Goal: Information Seeking & Learning: Learn about a topic

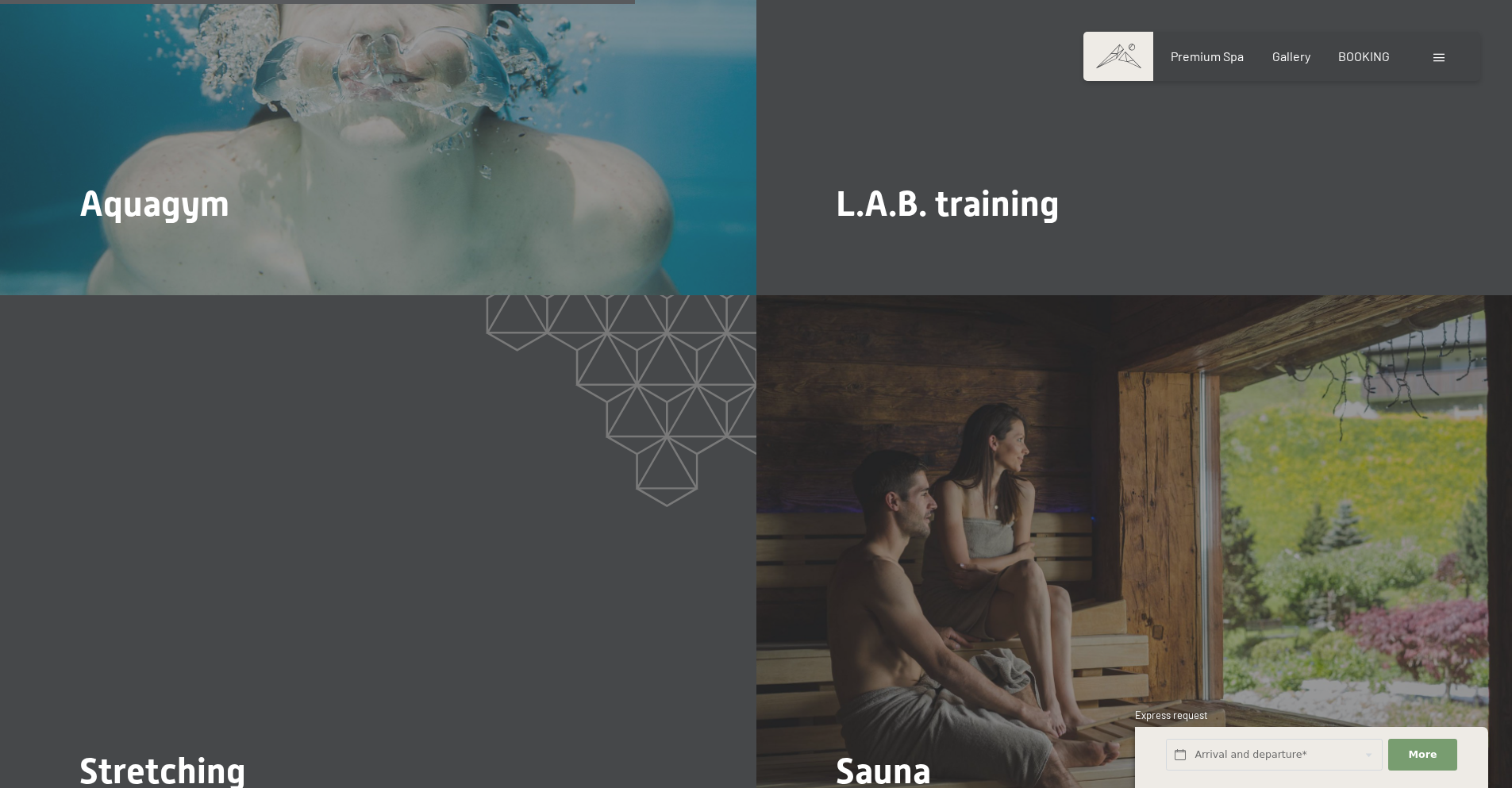
scroll to position [3412, 0]
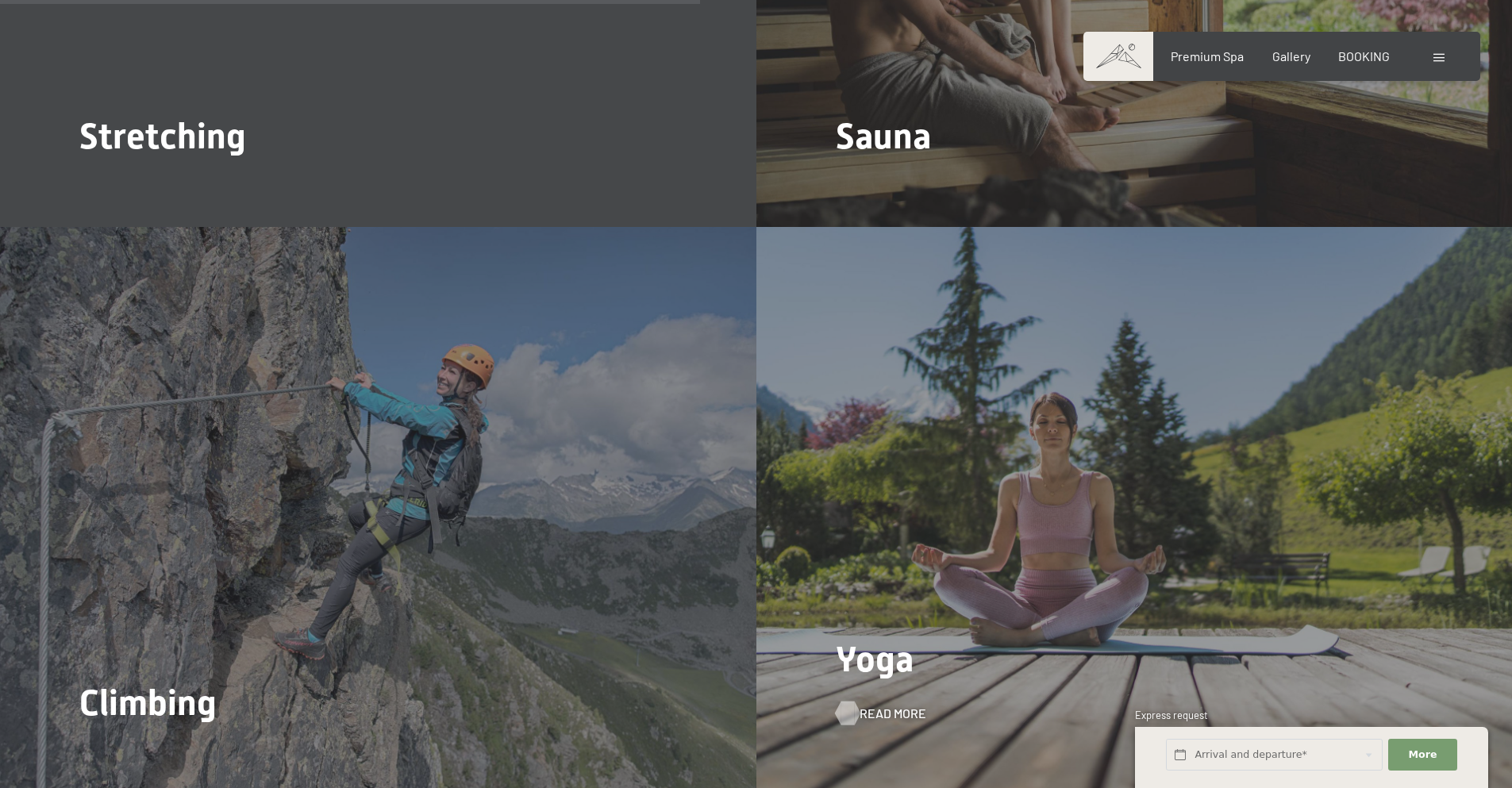
click at [846, 702] on div at bounding box center [847, 713] width 14 height 24
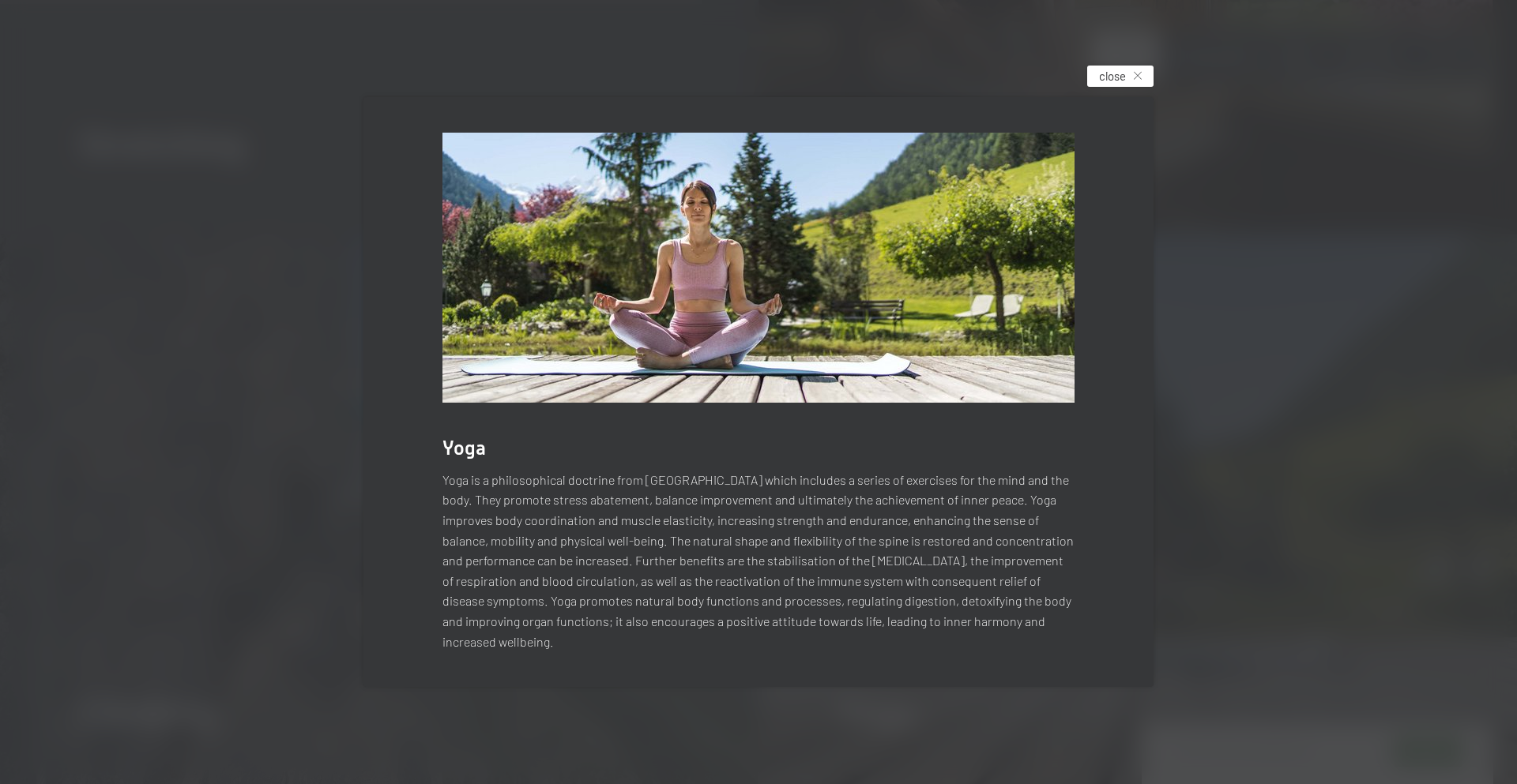
click at [1121, 84] on span "close" at bounding box center [1112, 76] width 27 height 16
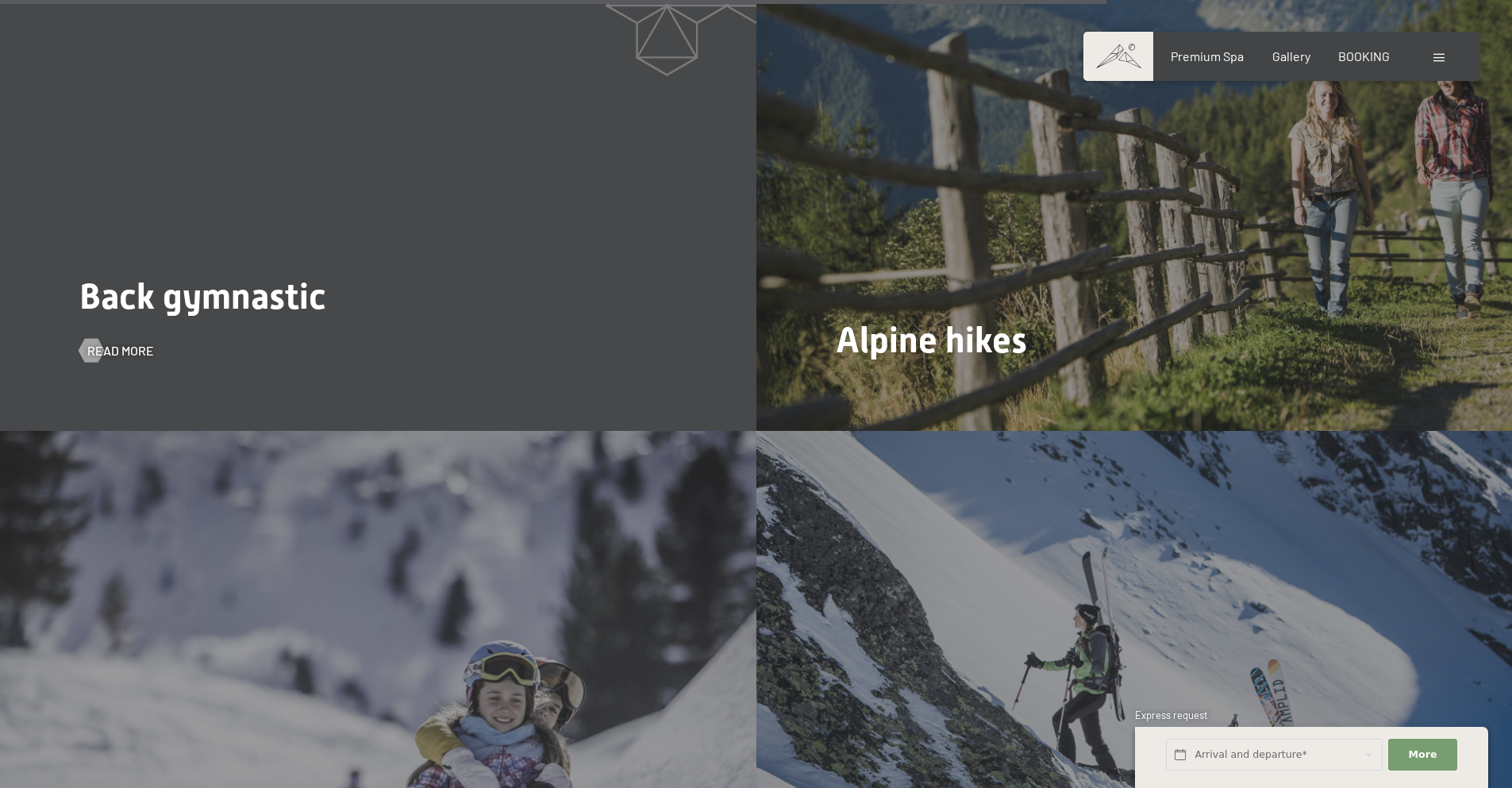
scroll to position [5396, 0]
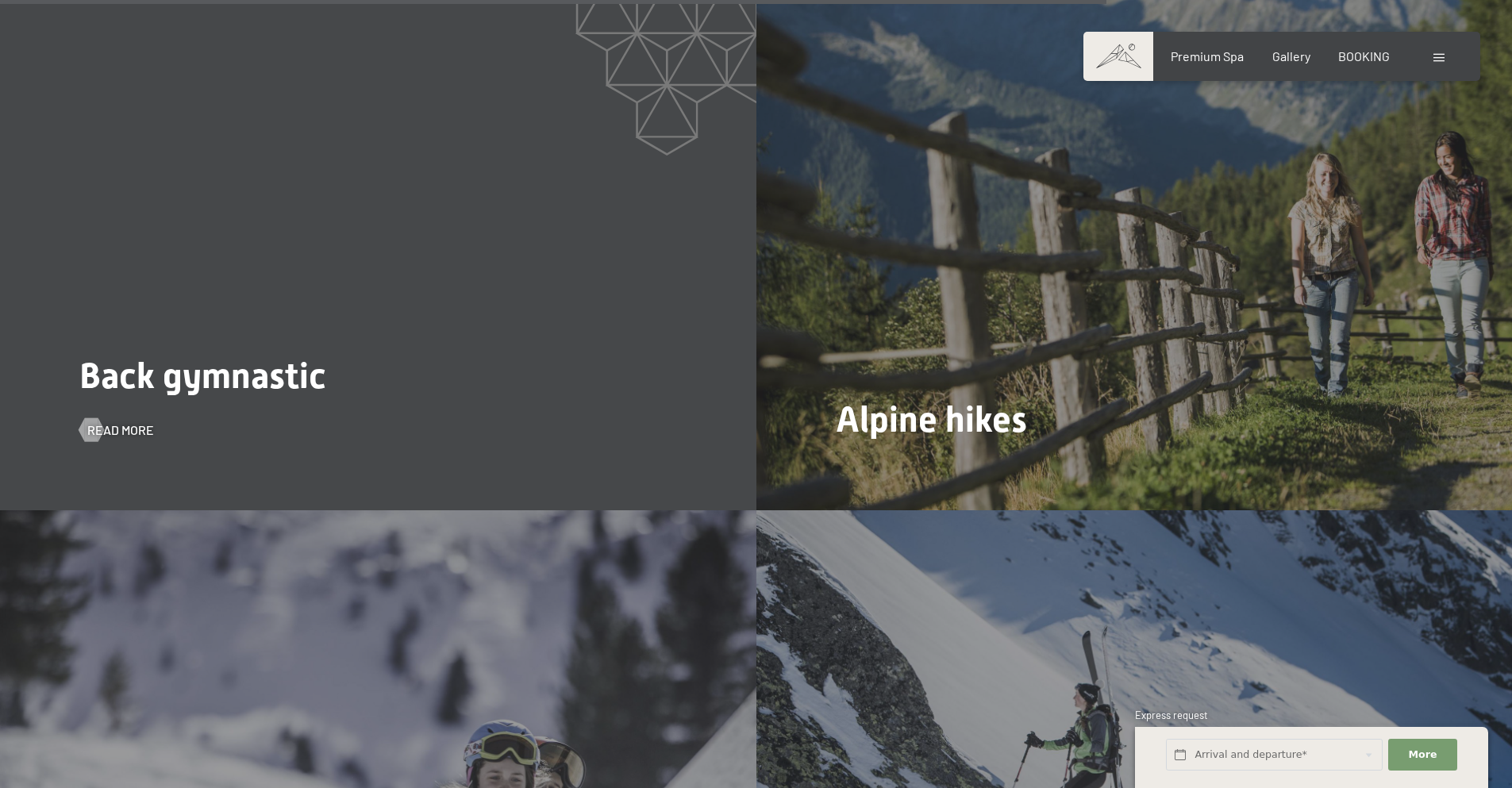
click at [252, 315] on div "Back gymnastic Read more" at bounding box center [378, 227] width 756 height 567
click at [114, 422] on span "Read more" at bounding box center [136, 430] width 67 height 17
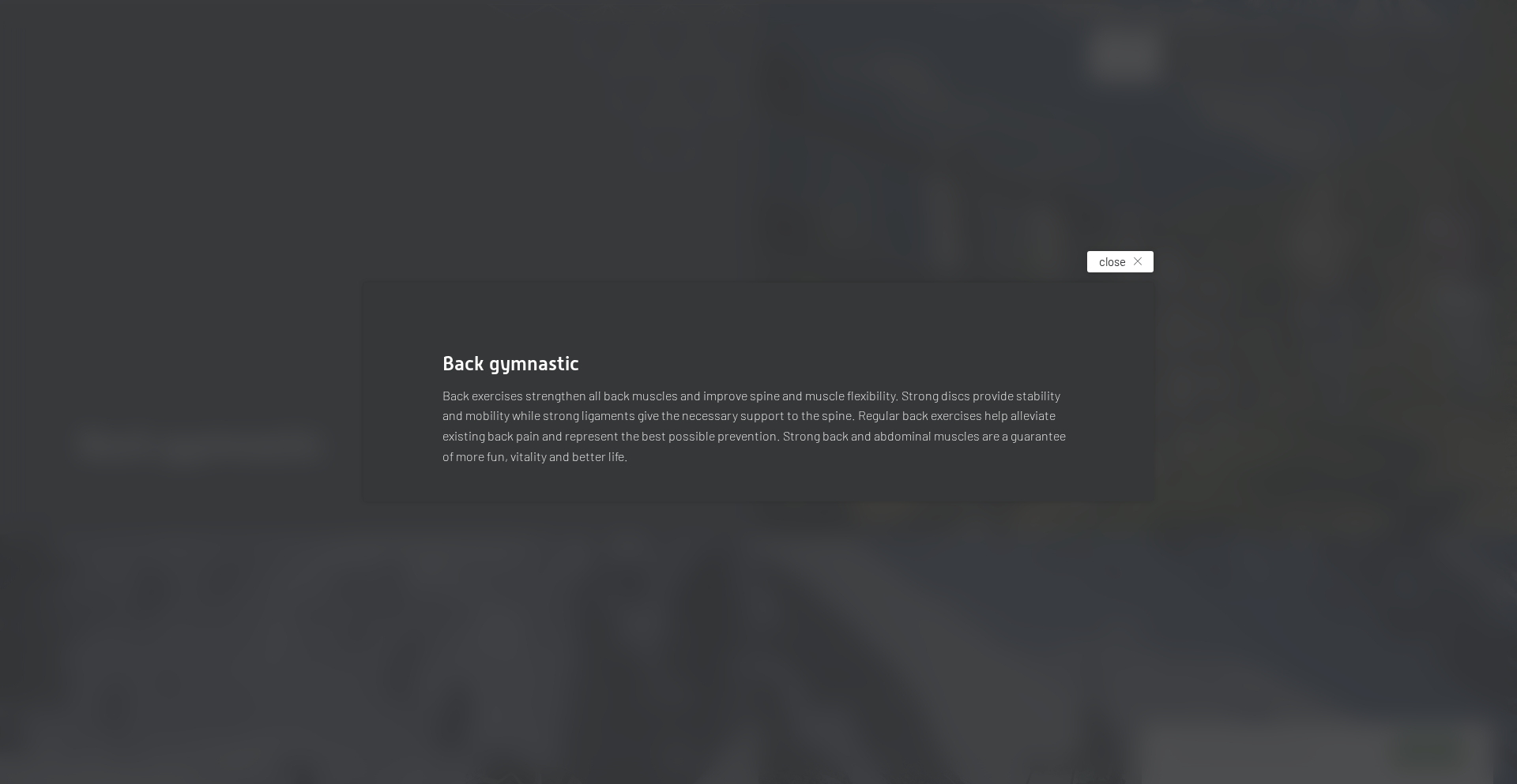
click at [1102, 265] on span "close" at bounding box center [1112, 261] width 27 height 16
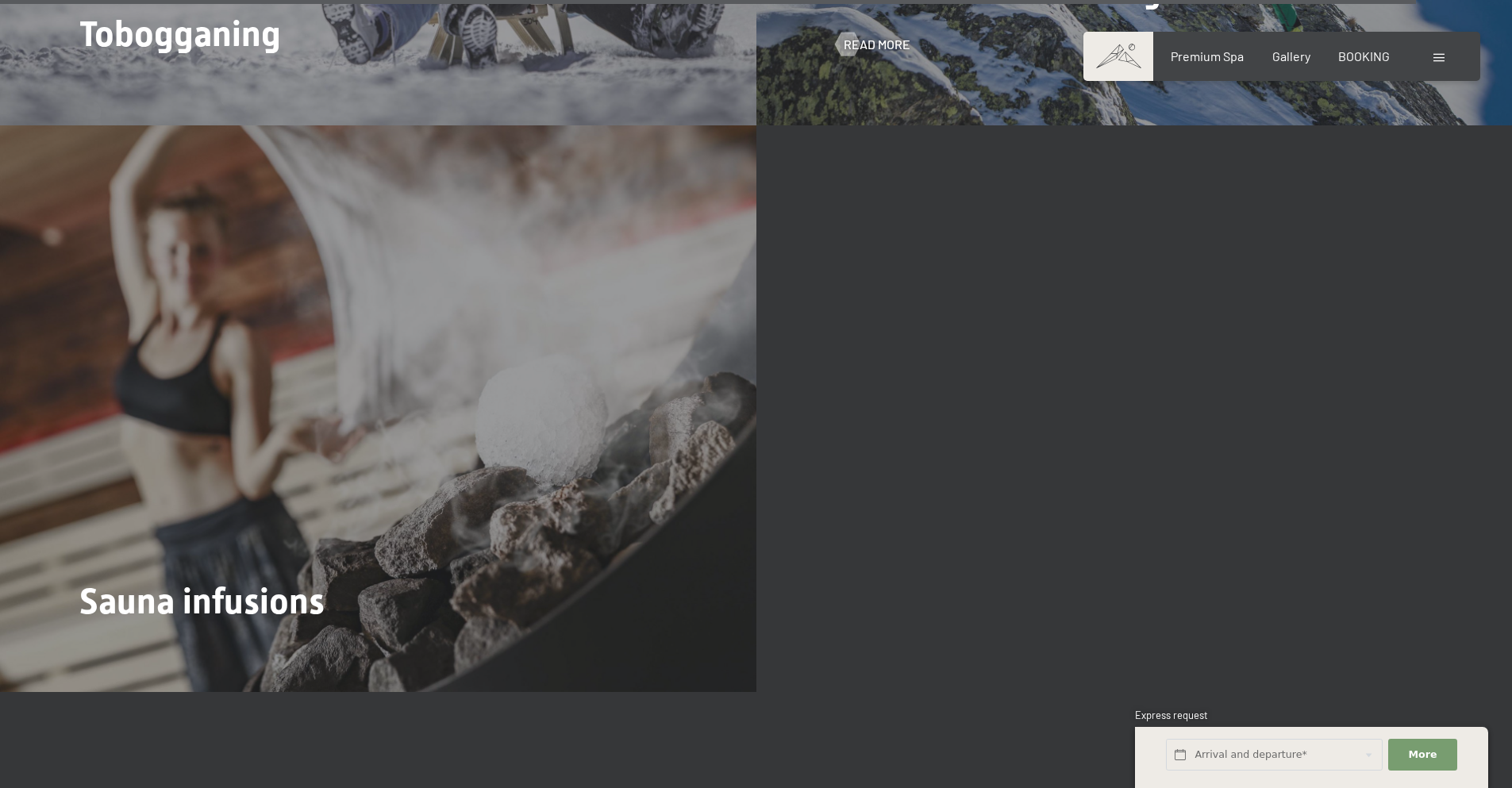
scroll to position [6904, 0]
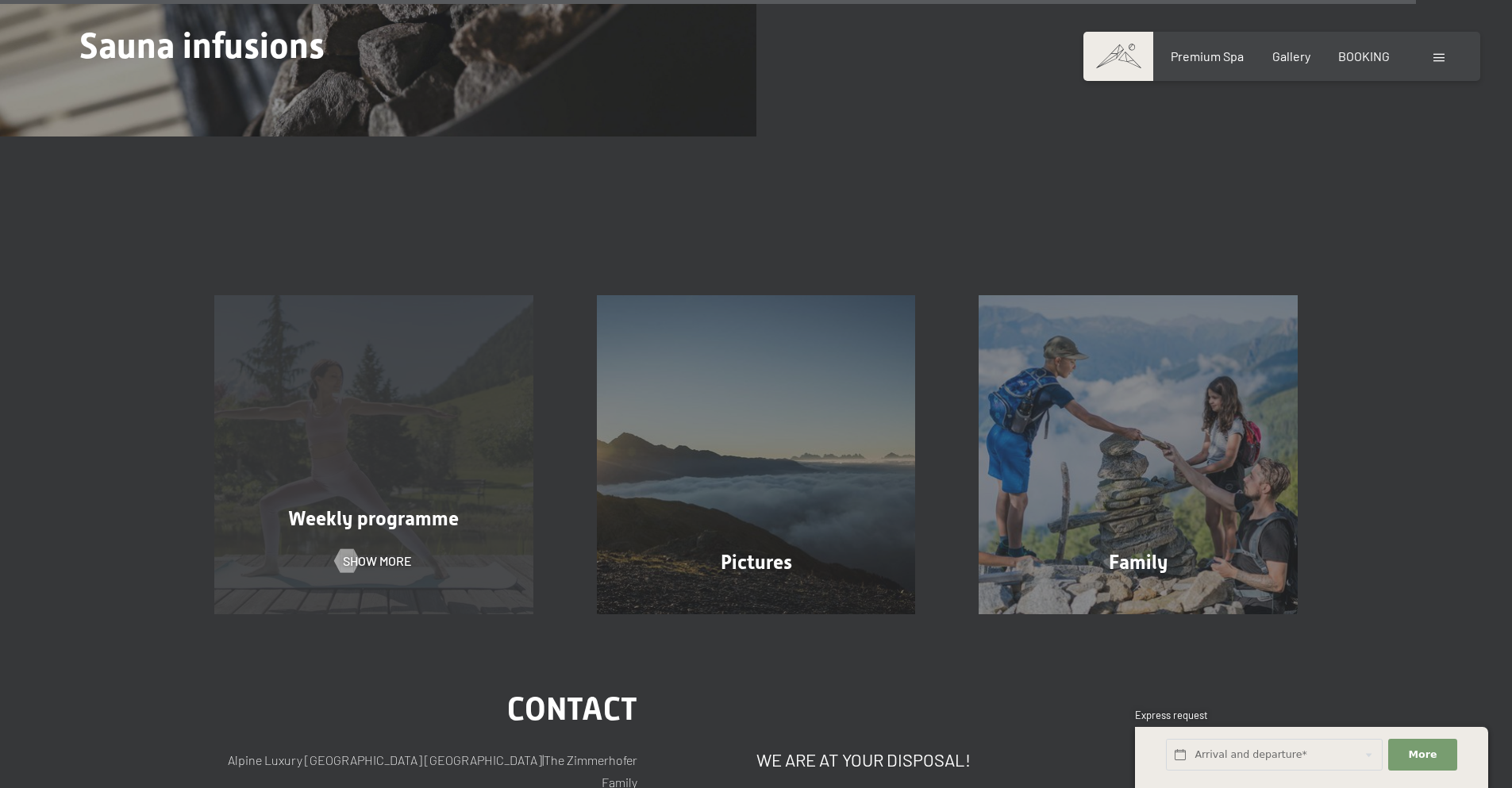
click at [307, 401] on div "Weekly programme Show more" at bounding box center [374, 454] width 383 height 319
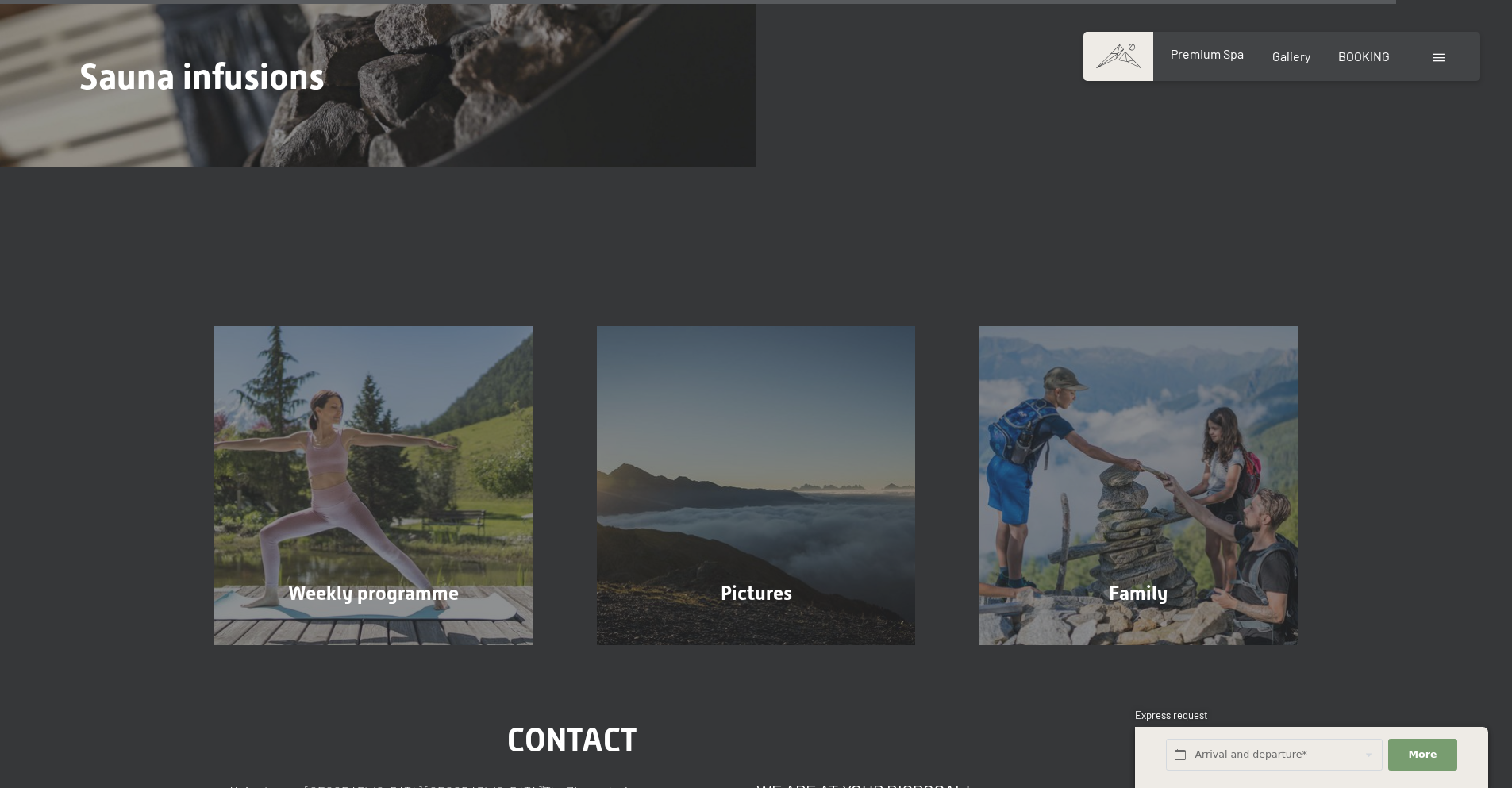
click at [1204, 51] on span "Premium Spa" at bounding box center [1208, 53] width 73 height 15
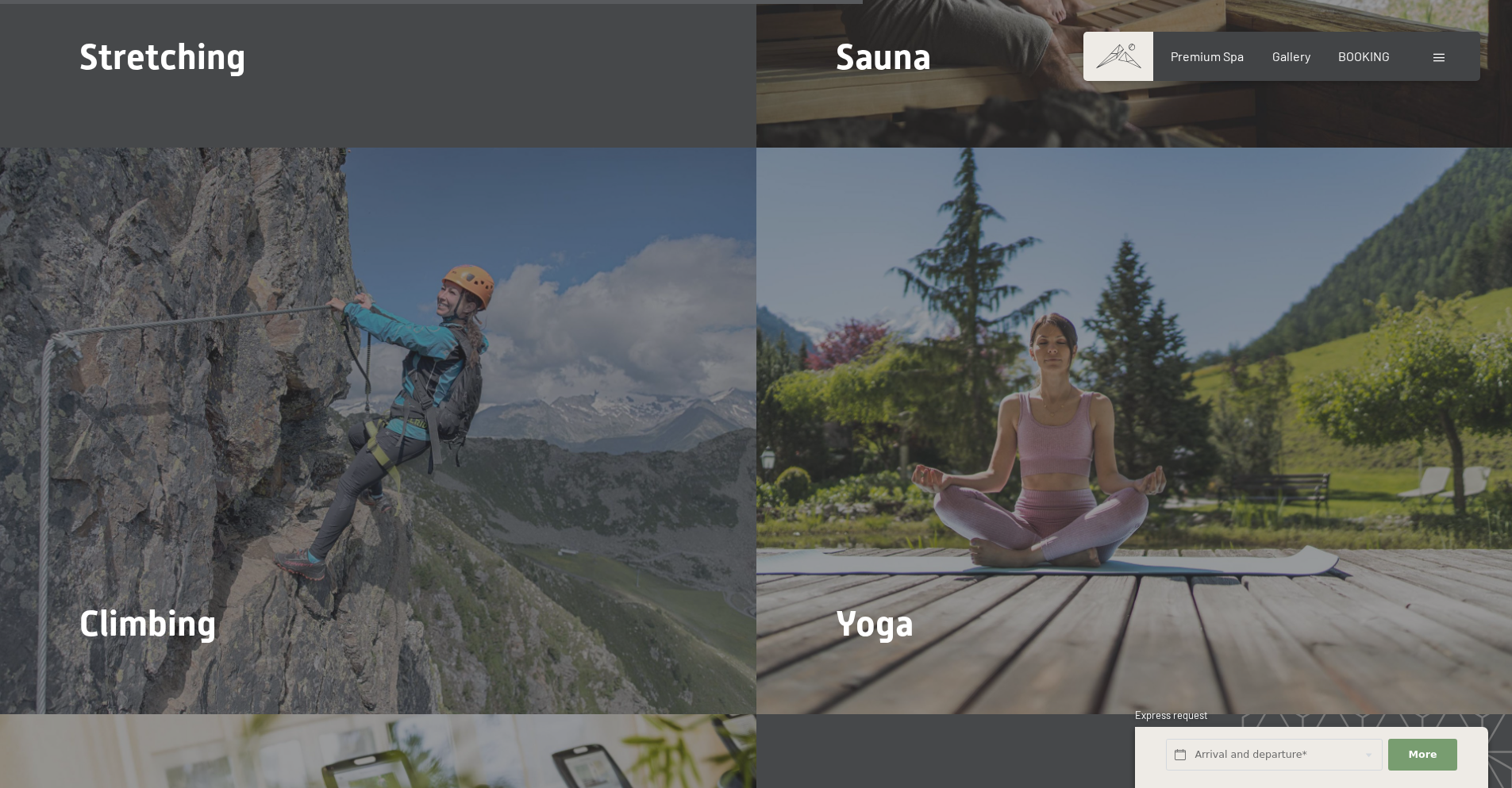
scroll to position [4206, 0]
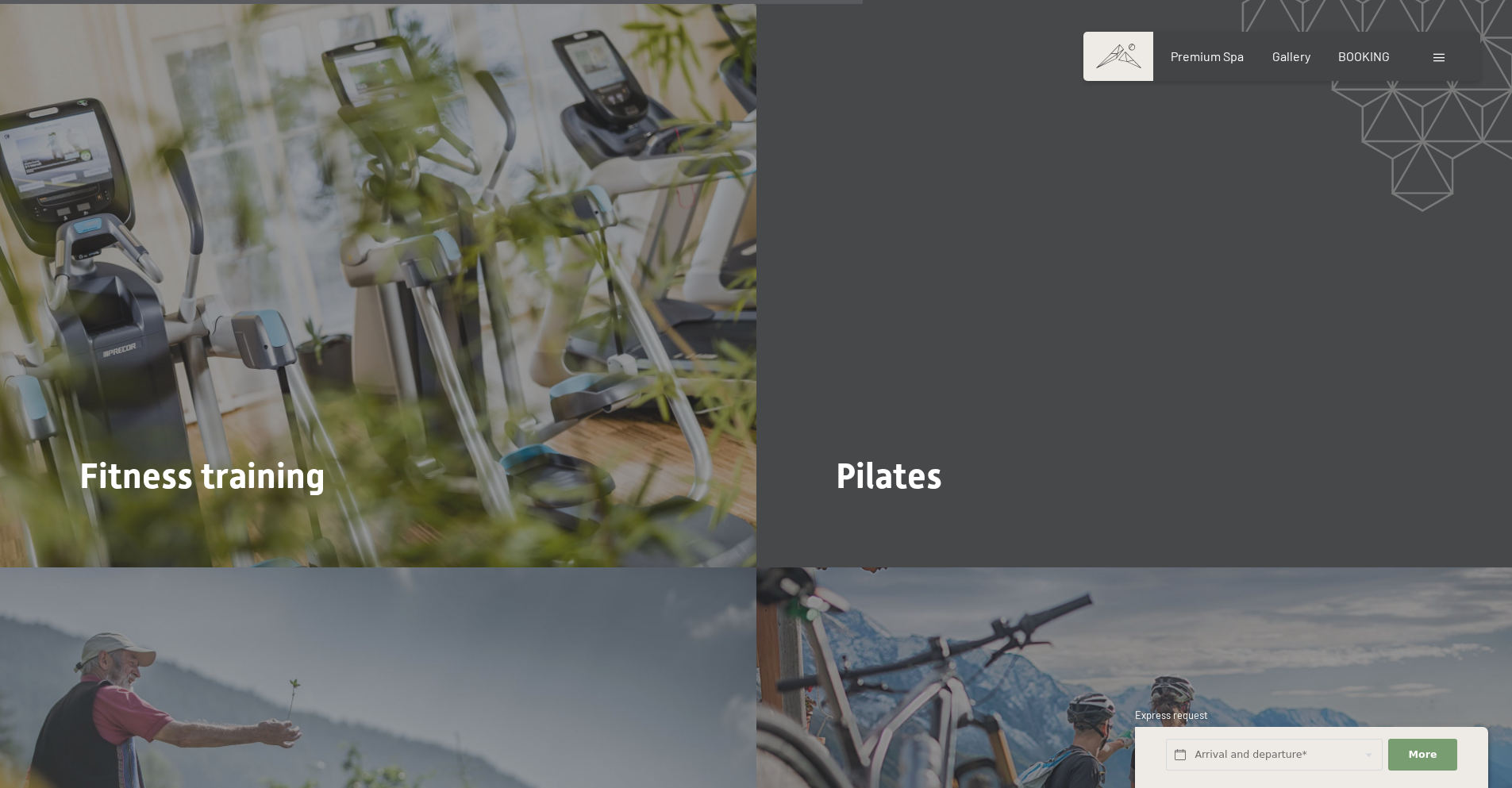
click at [1444, 59] on span at bounding box center [1439, 58] width 11 height 8
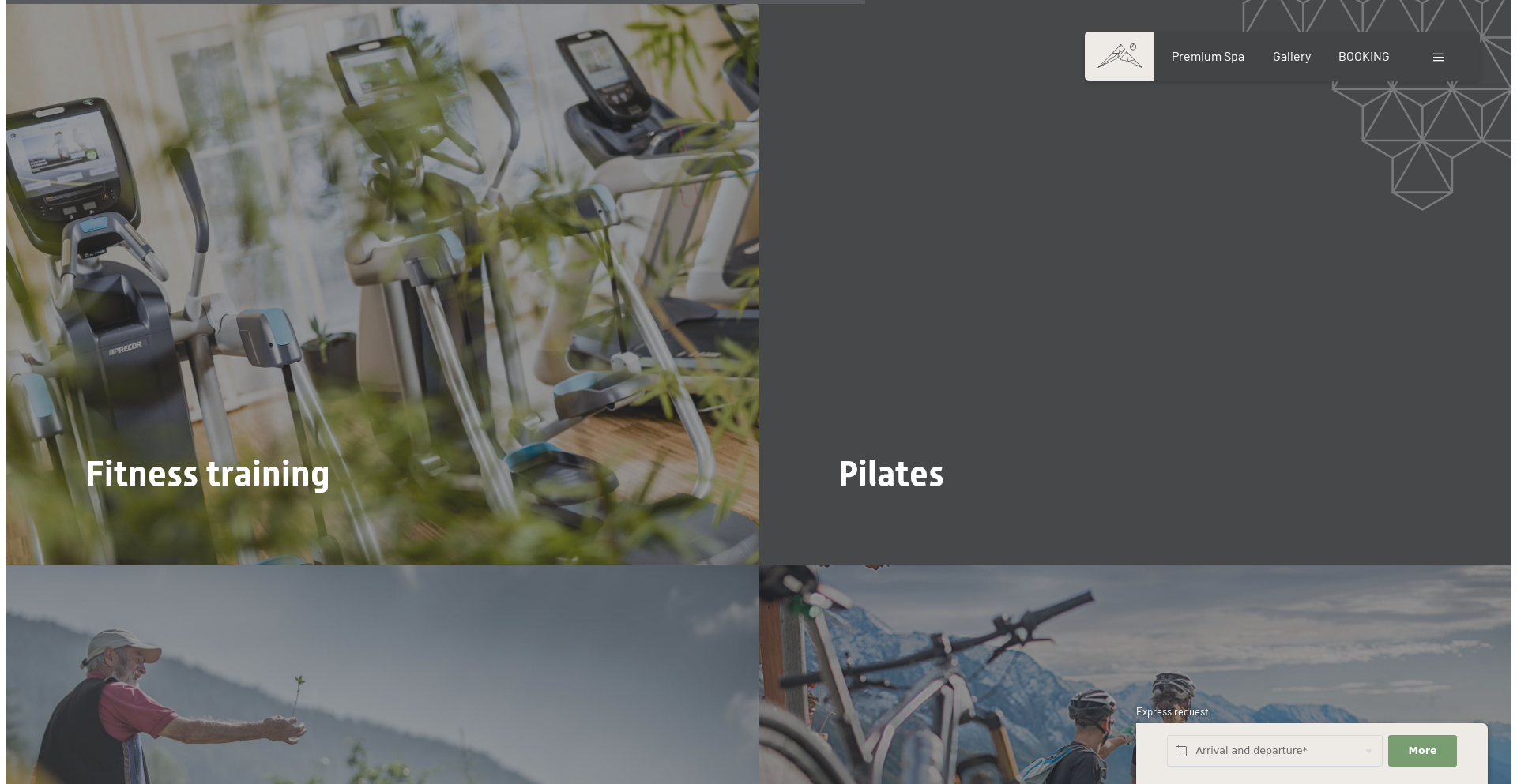
scroll to position [4198, 0]
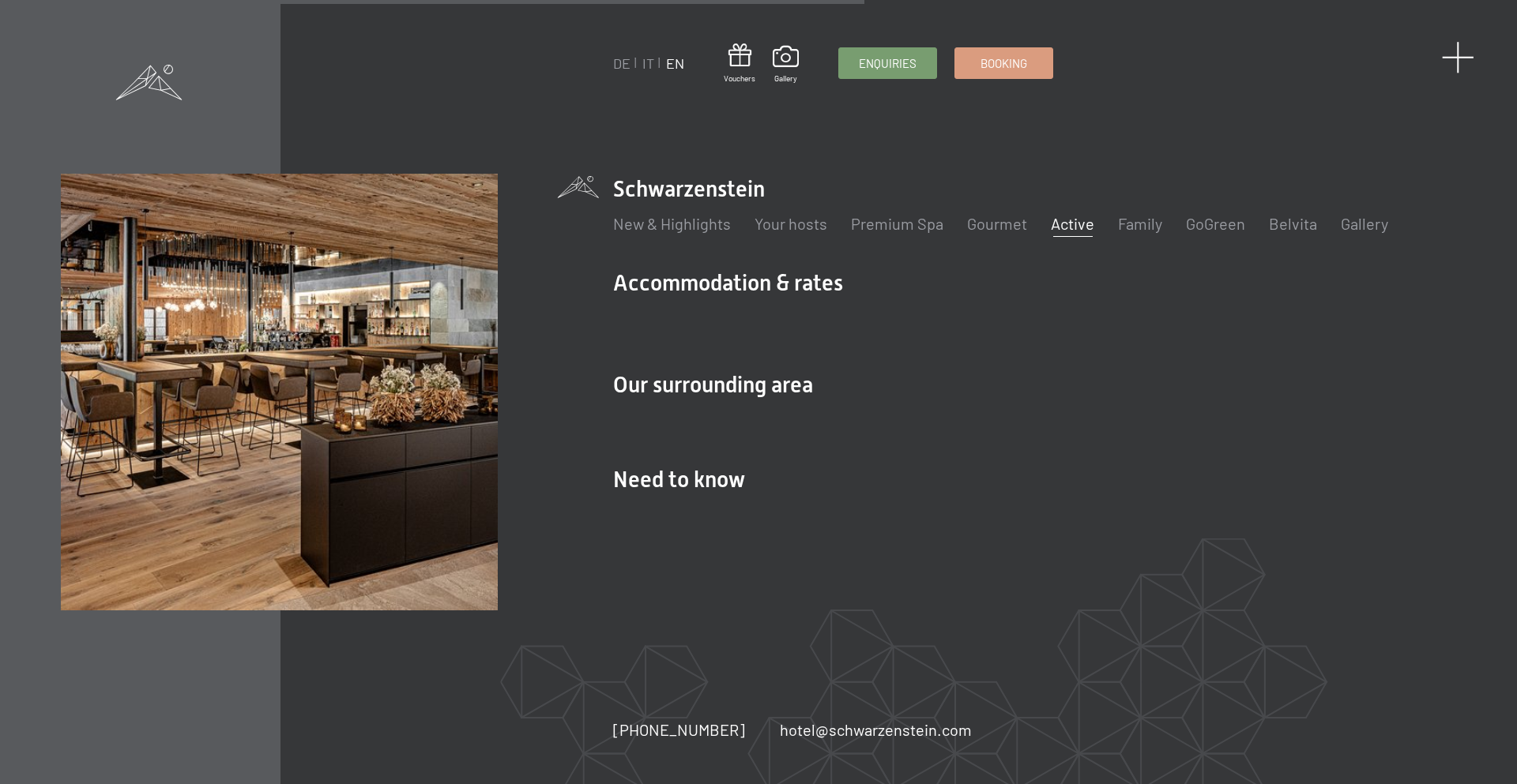
click at [1447, 58] on span at bounding box center [1458, 58] width 32 height 32
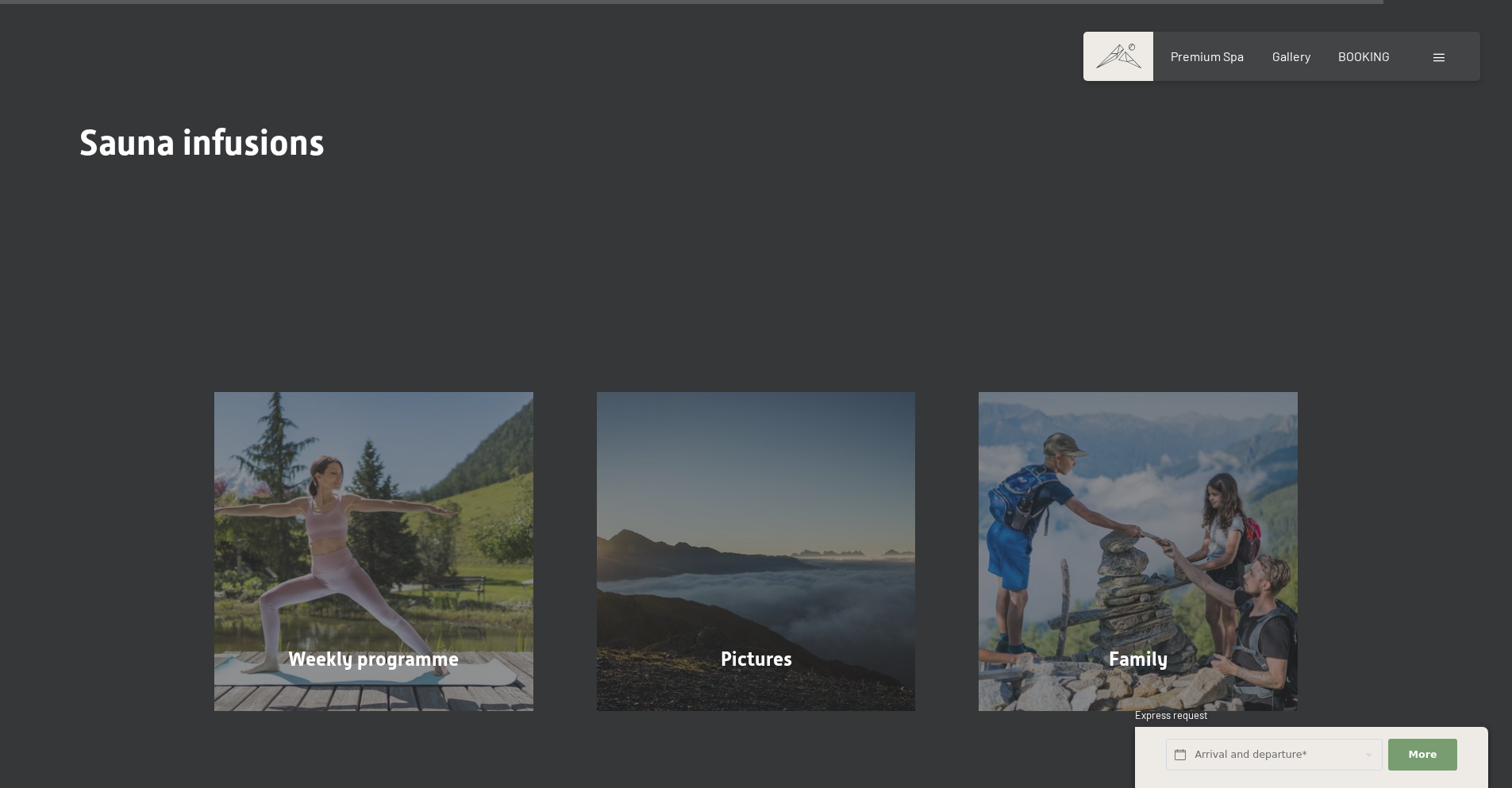
scroll to position [6411, 0]
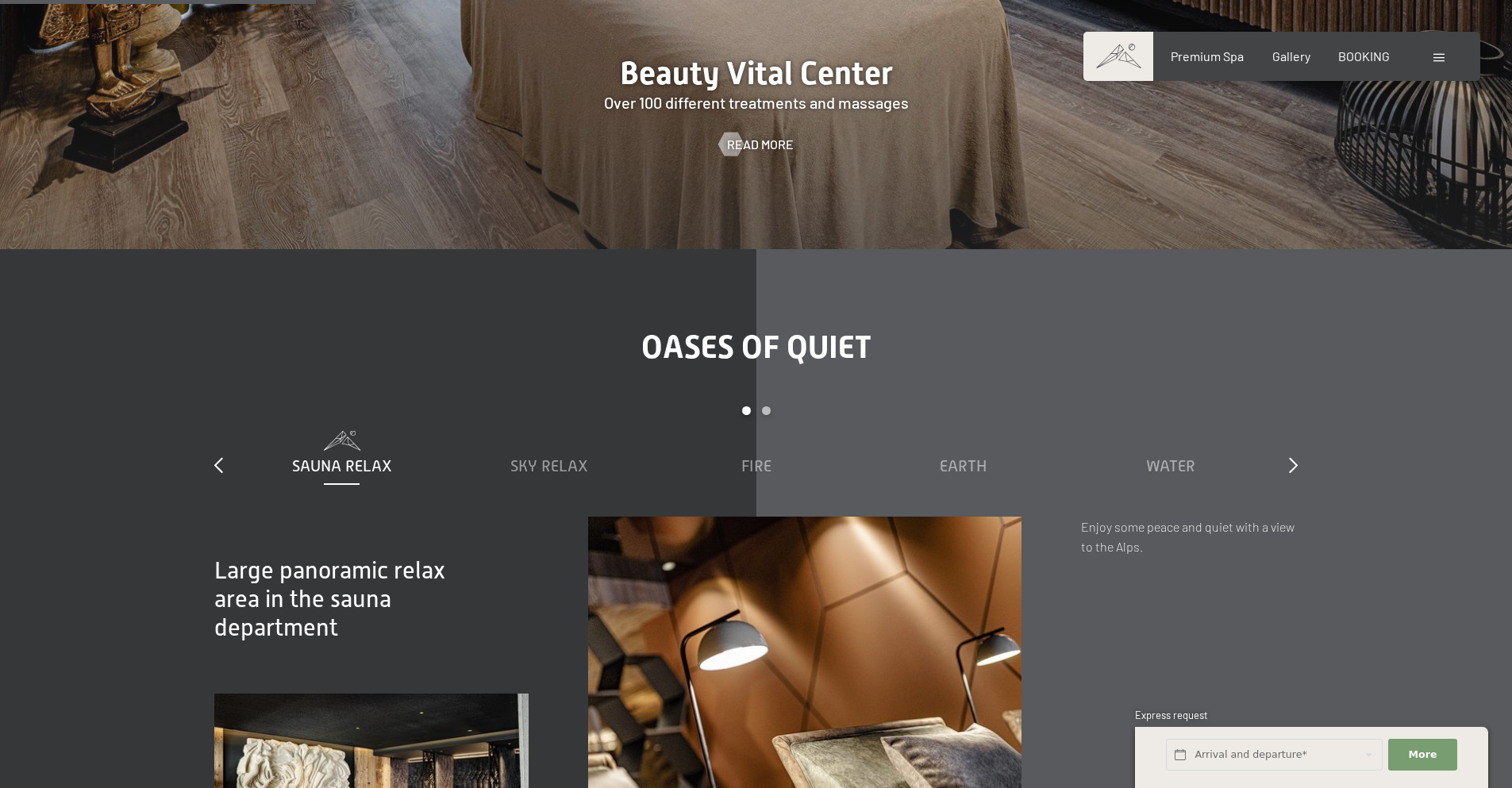
scroll to position [2145, 0]
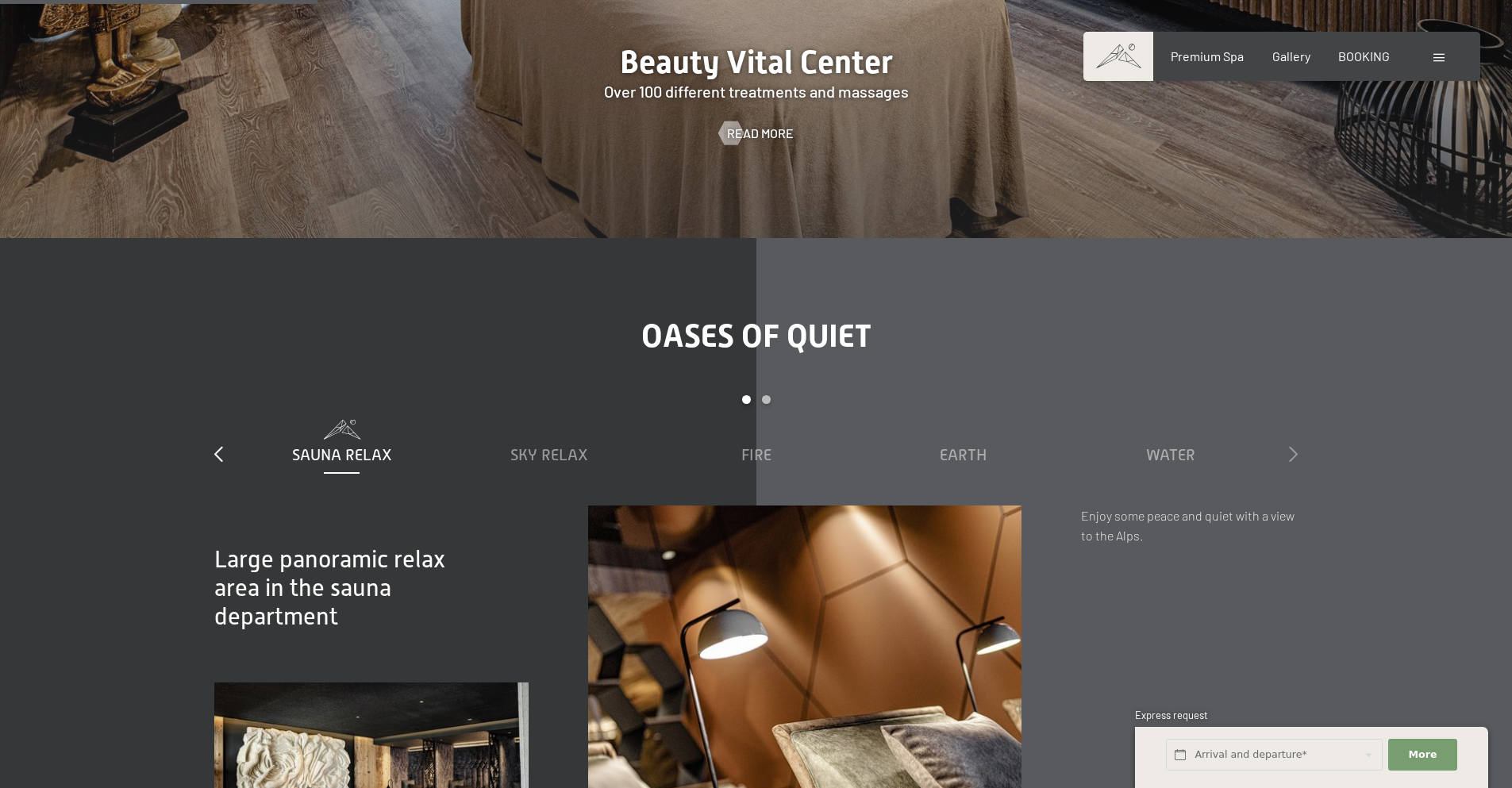
click at [1297, 446] on icon at bounding box center [1293, 454] width 9 height 15
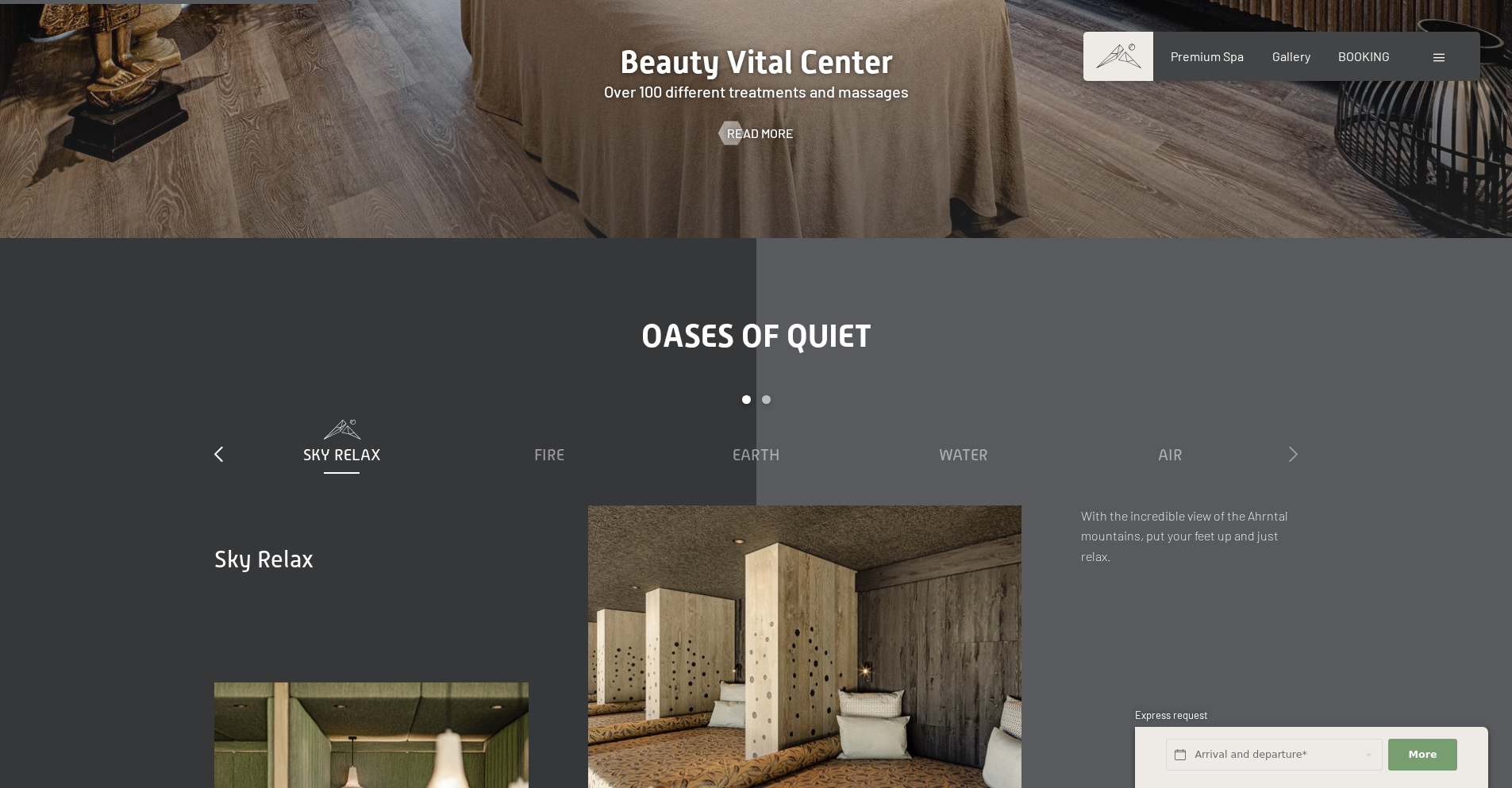
click at [1297, 446] on icon at bounding box center [1293, 454] width 9 height 15
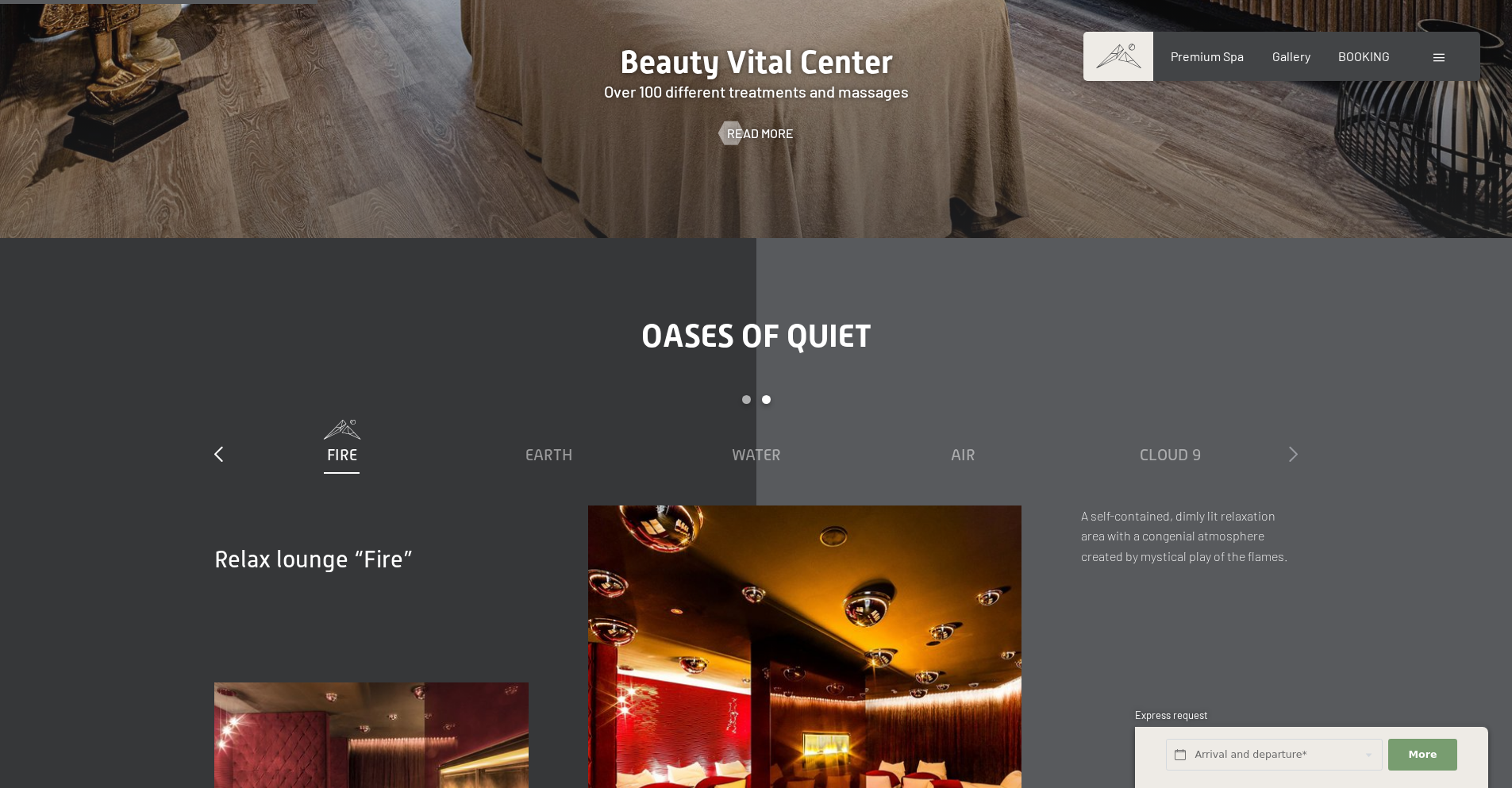
click at [1297, 446] on icon at bounding box center [1293, 454] width 9 height 15
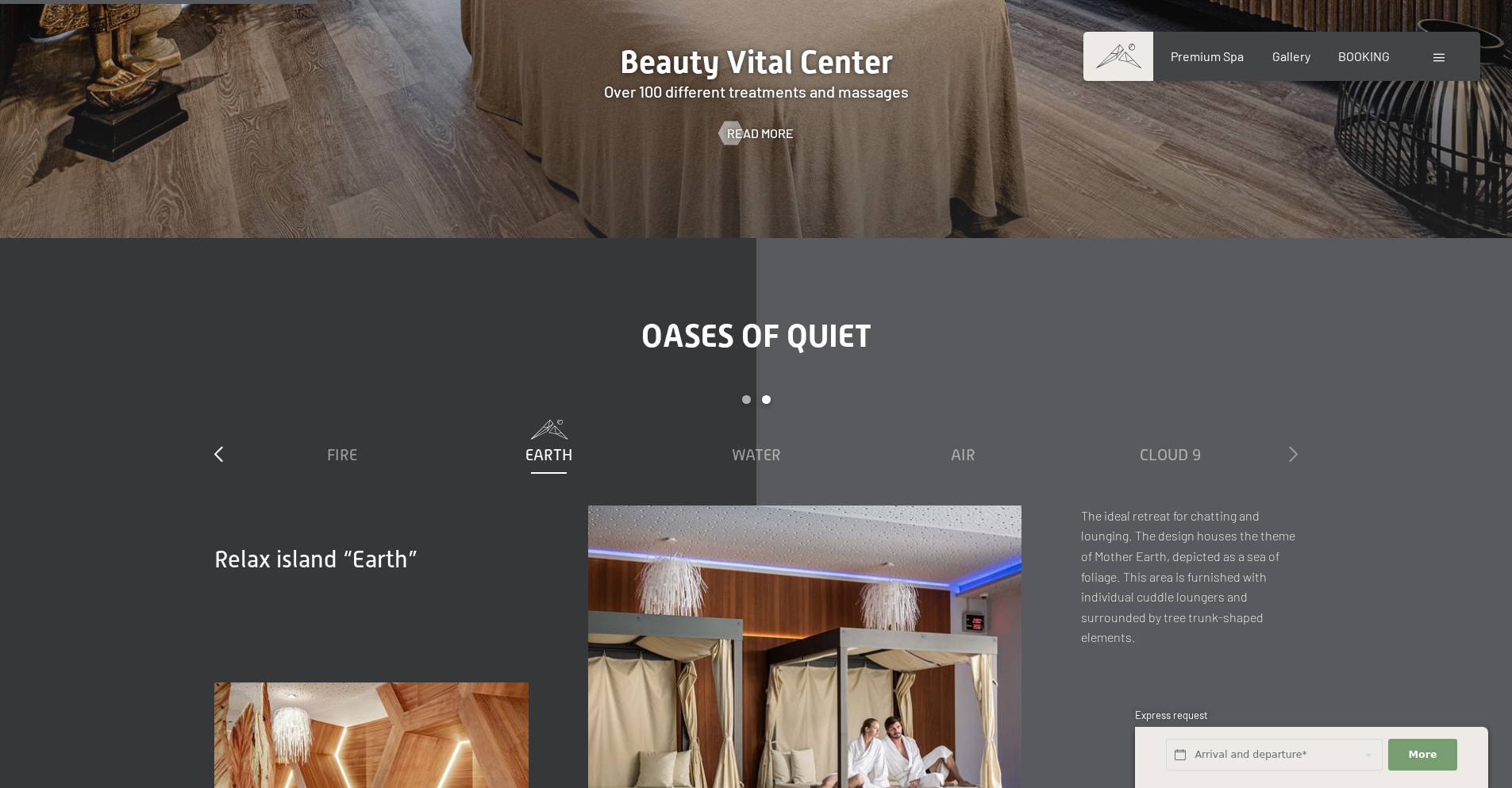
click at [1297, 446] on icon at bounding box center [1293, 454] width 9 height 15
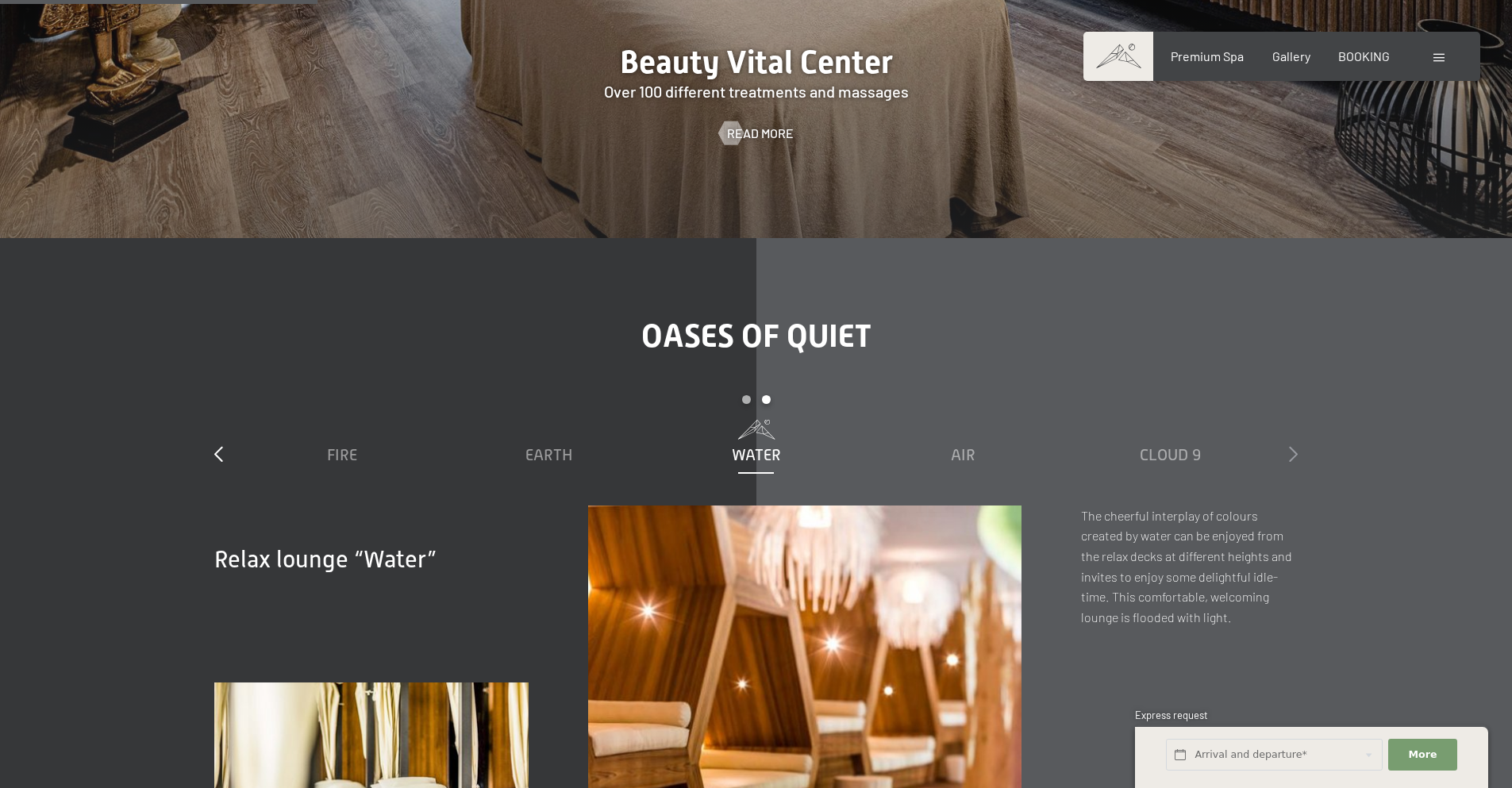
click at [1297, 446] on icon at bounding box center [1293, 454] width 9 height 15
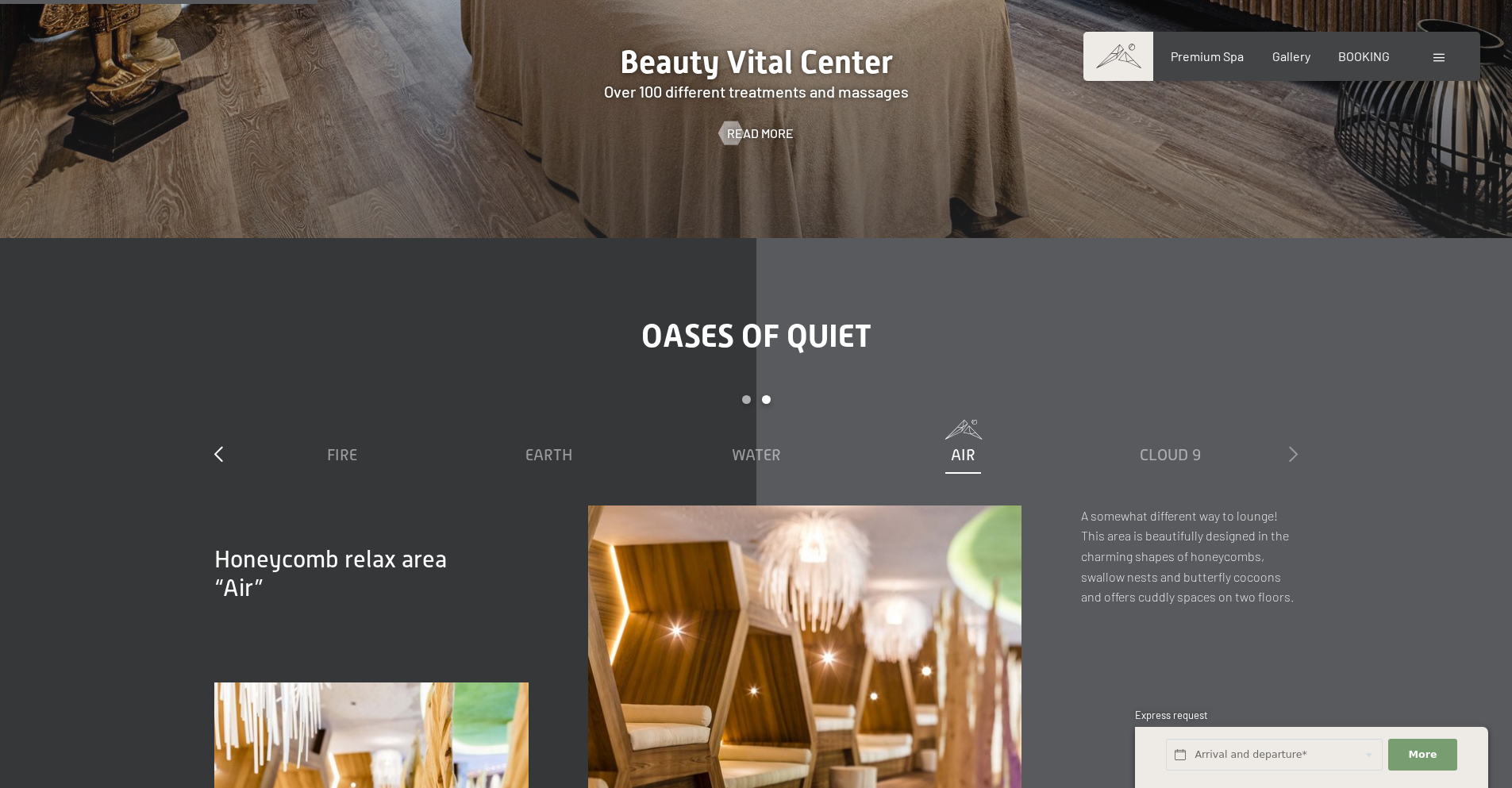
click at [1297, 446] on icon at bounding box center [1293, 454] width 9 height 15
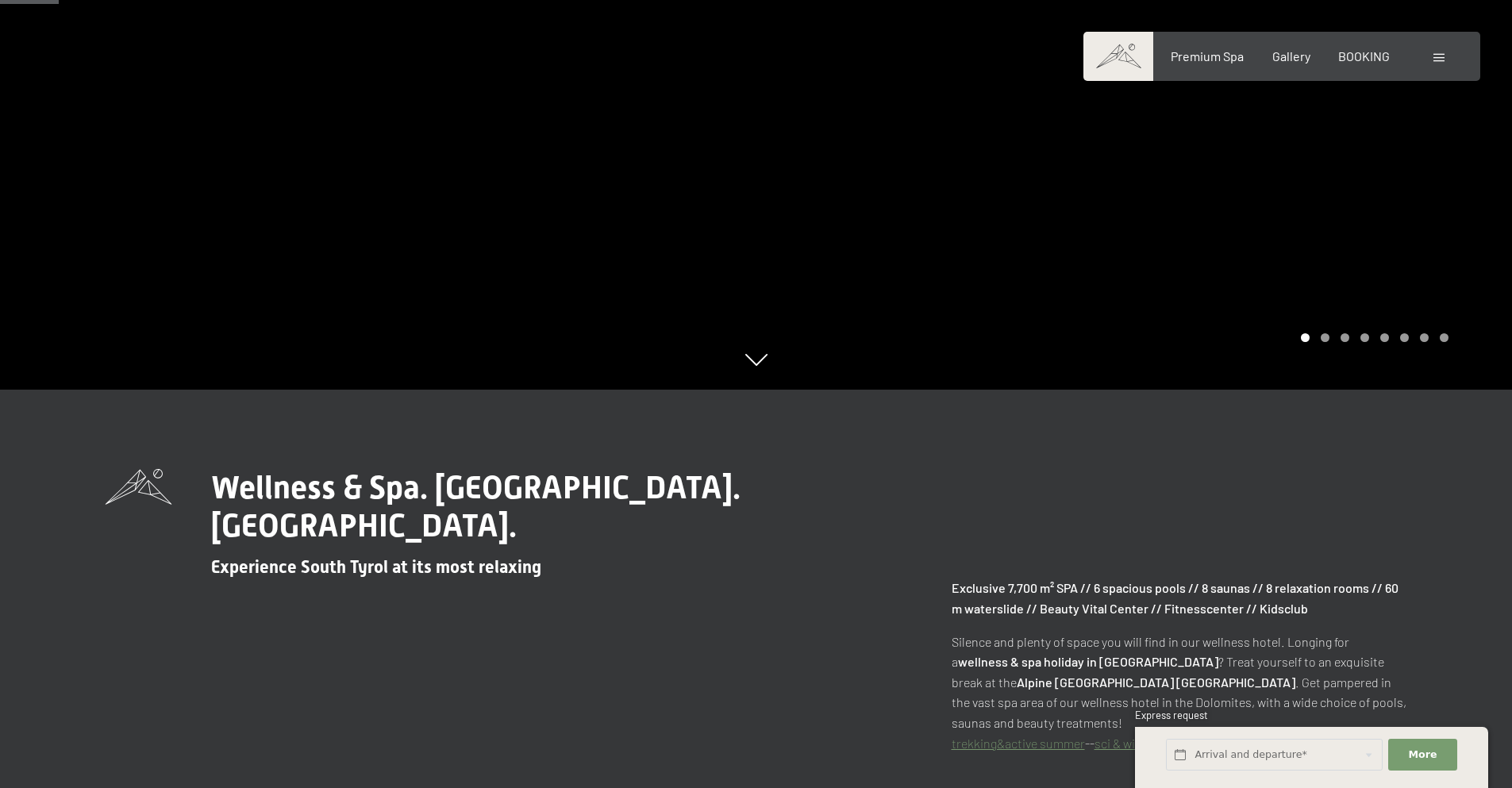
scroll to position [0, 0]
